Goal: Use online tool/utility: Utilize a website feature to perform a specific function

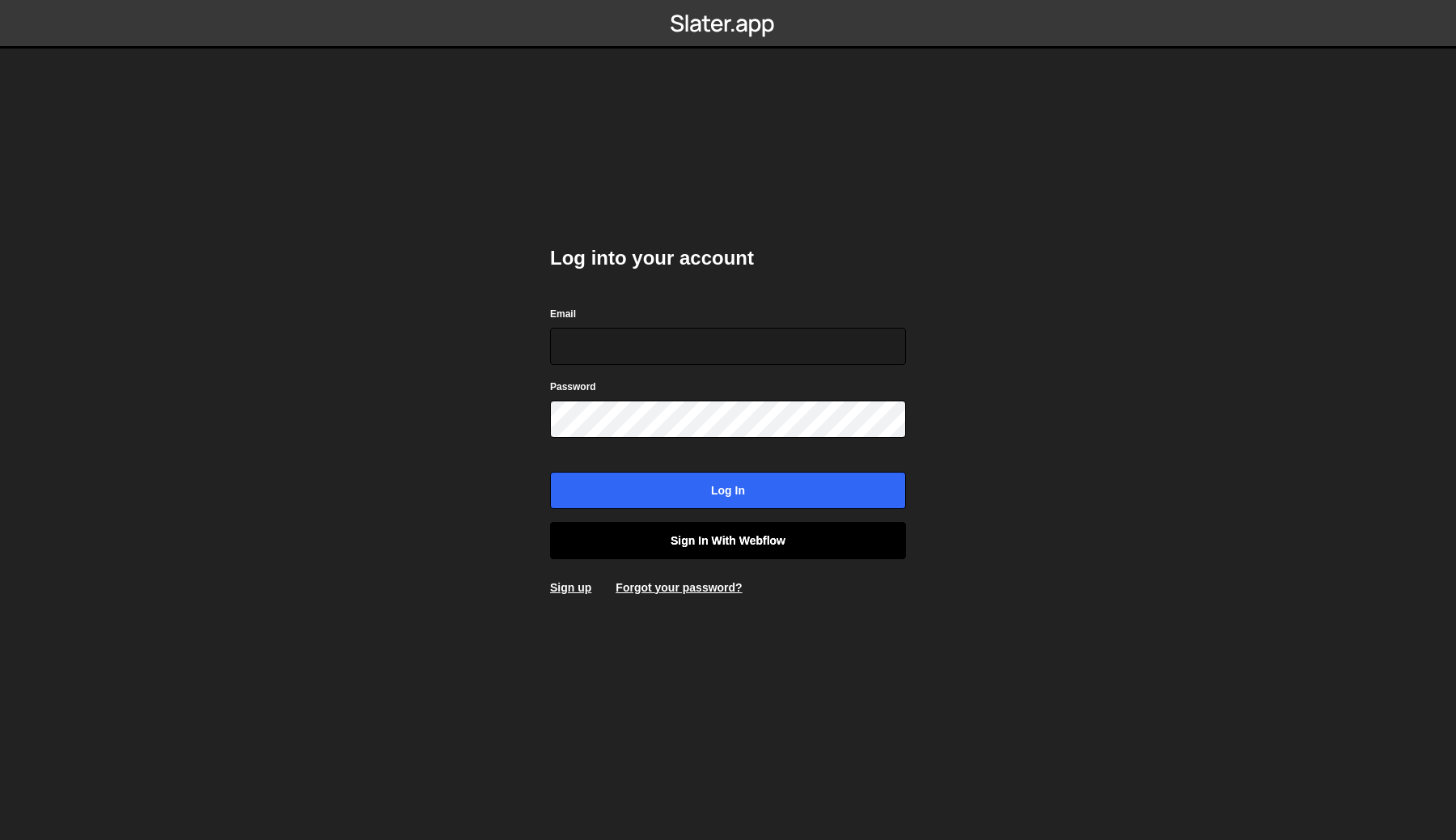
click at [836, 545] on link "Sign in with Webflow" at bounding box center [728, 540] width 356 height 38
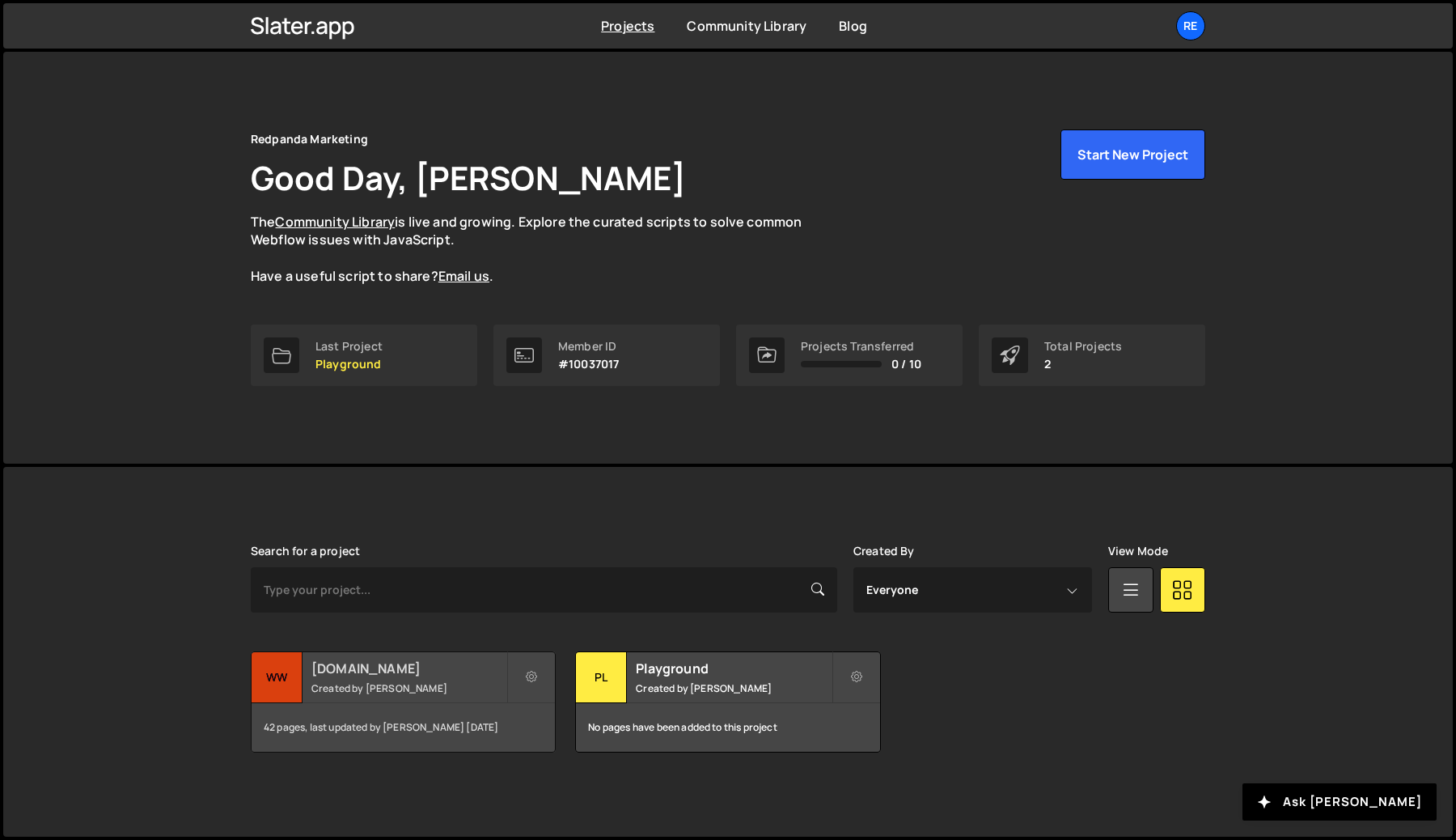
click at [432, 683] on small "Created by [PERSON_NAME]" at bounding box center [408, 688] width 195 height 14
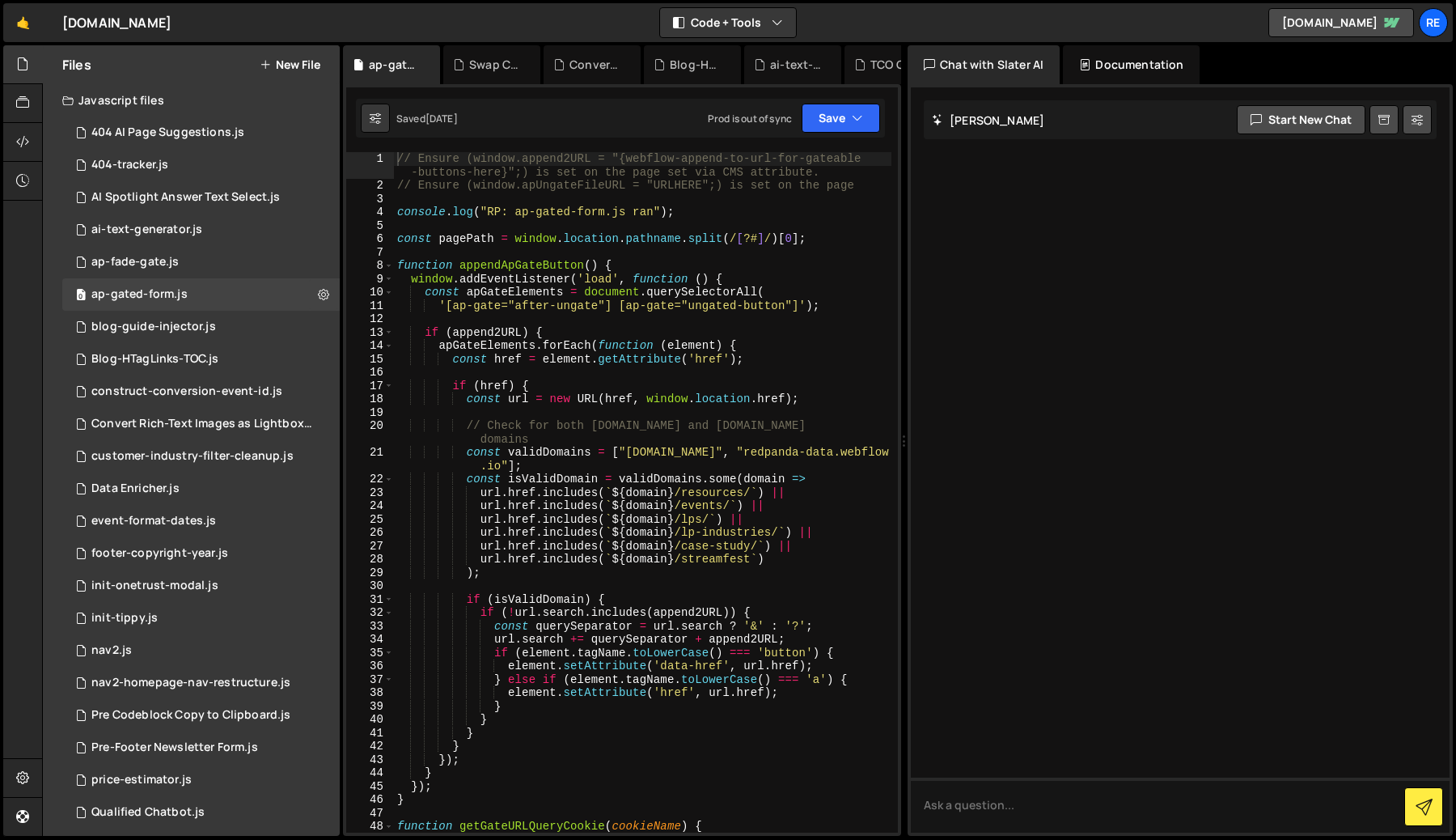
click at [301, 66] on button "New File" at bounding box center [289, 64] width 60 height 13
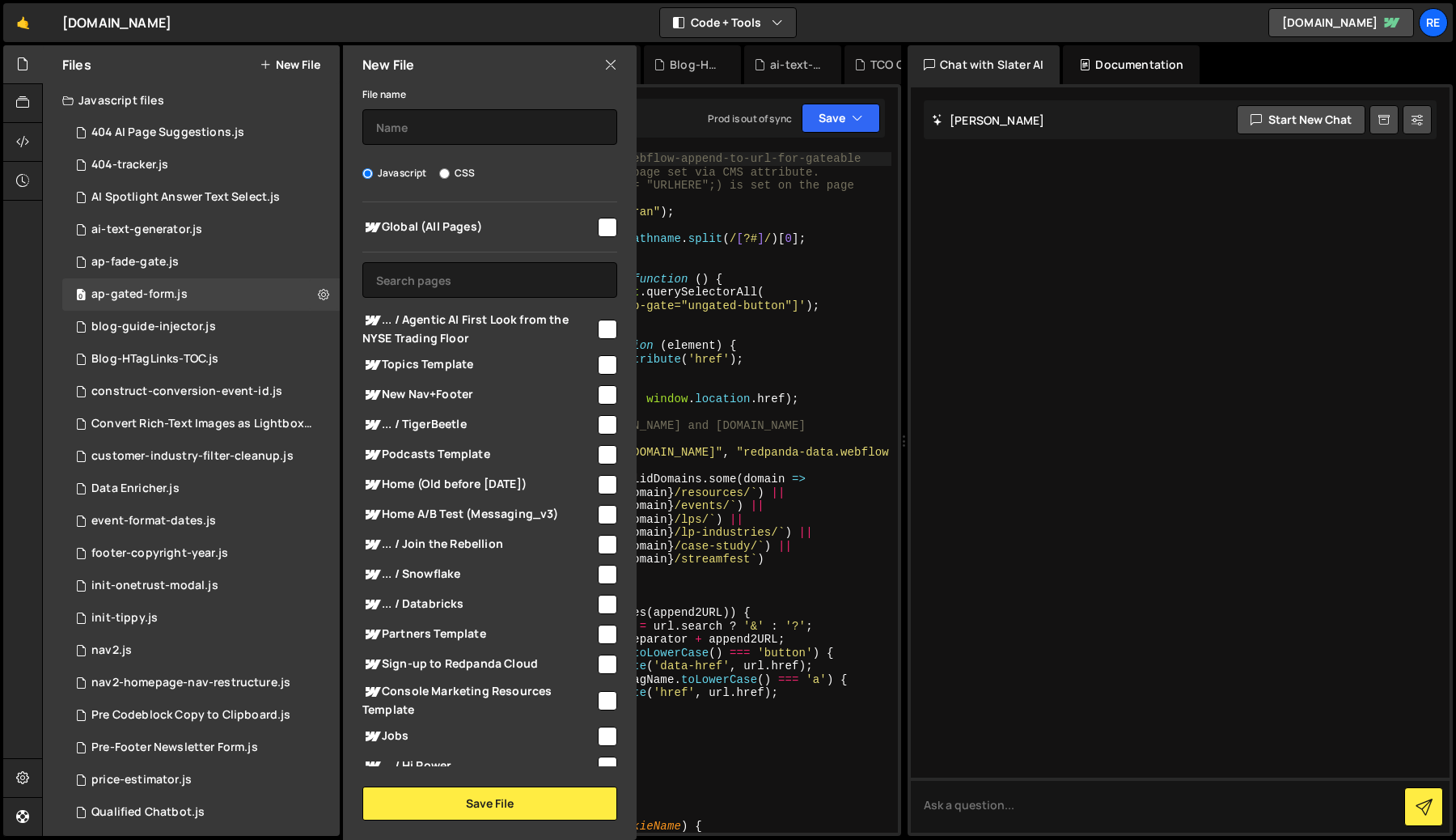
click at [446, 173] on input "CSS" at bounding box center [444, 174] width 11 height 11
radio input "true"
click at [415, 173] on label "Javascript" at bounding box center [394, 173] width 64 height 16
click at [373, 173] on input "Javascript" at bounding box center [368, 174] width 11 height 11
radio input "true"
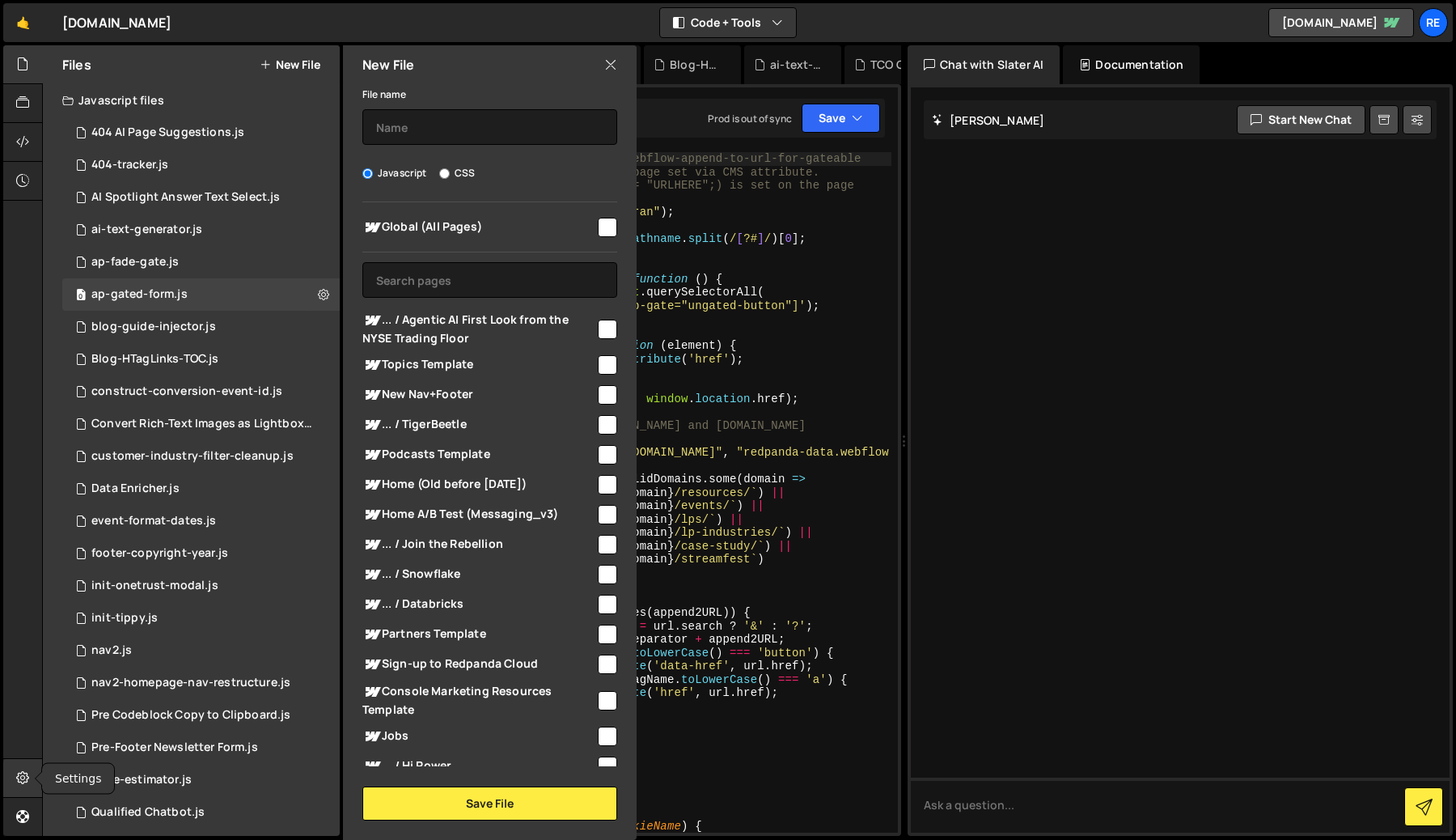
click at [30, 784] on div at bounding box center [23, 778] width 40 height 39
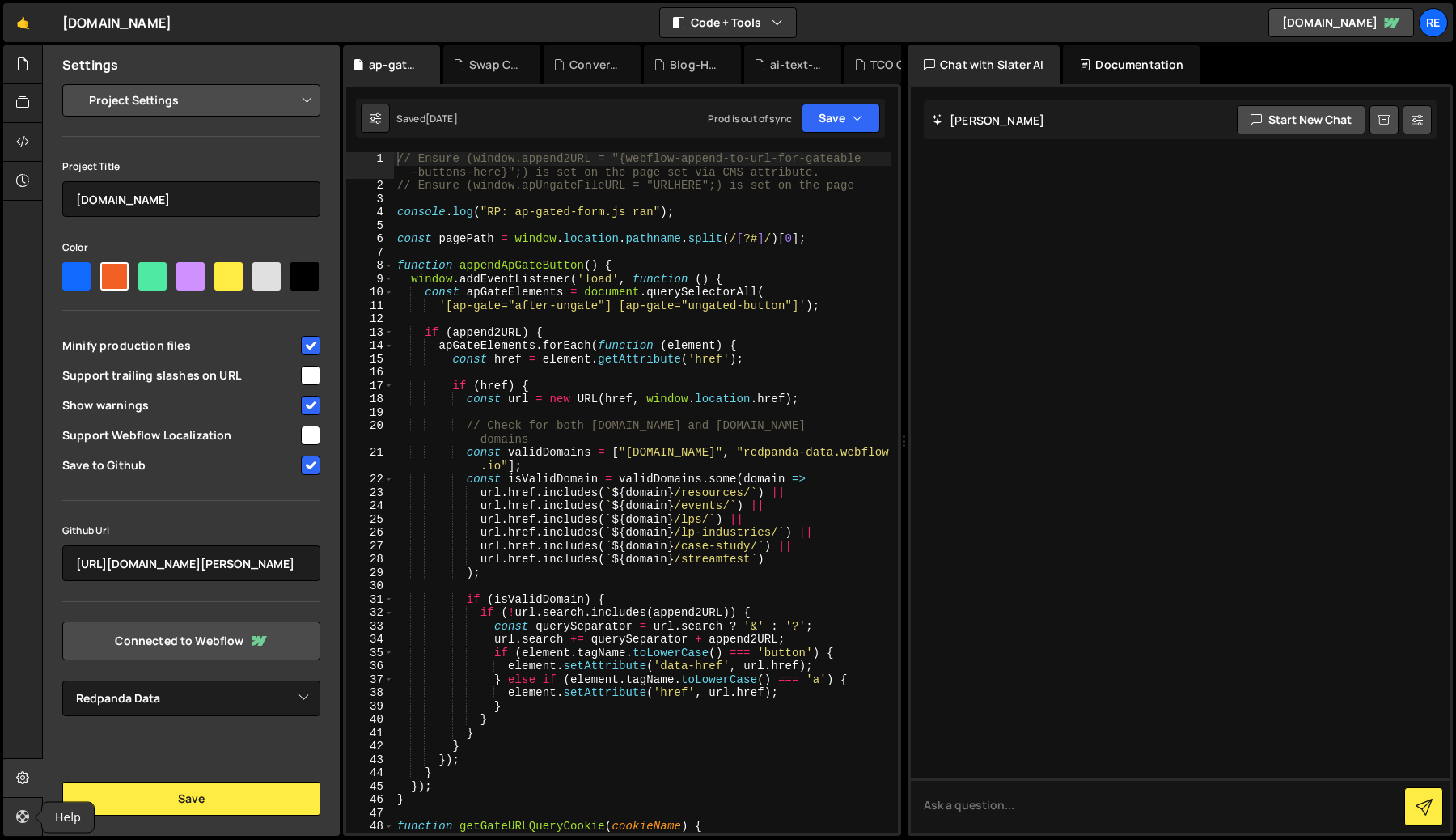
click at [24, 817] on icon at bounding box center [22, 816] width 13 height 18
click at [1429, 29] on div "Re" at bounding box center [1432, 22] width 29 height 29
